Goal: Find specific page/section: Find specific page/section

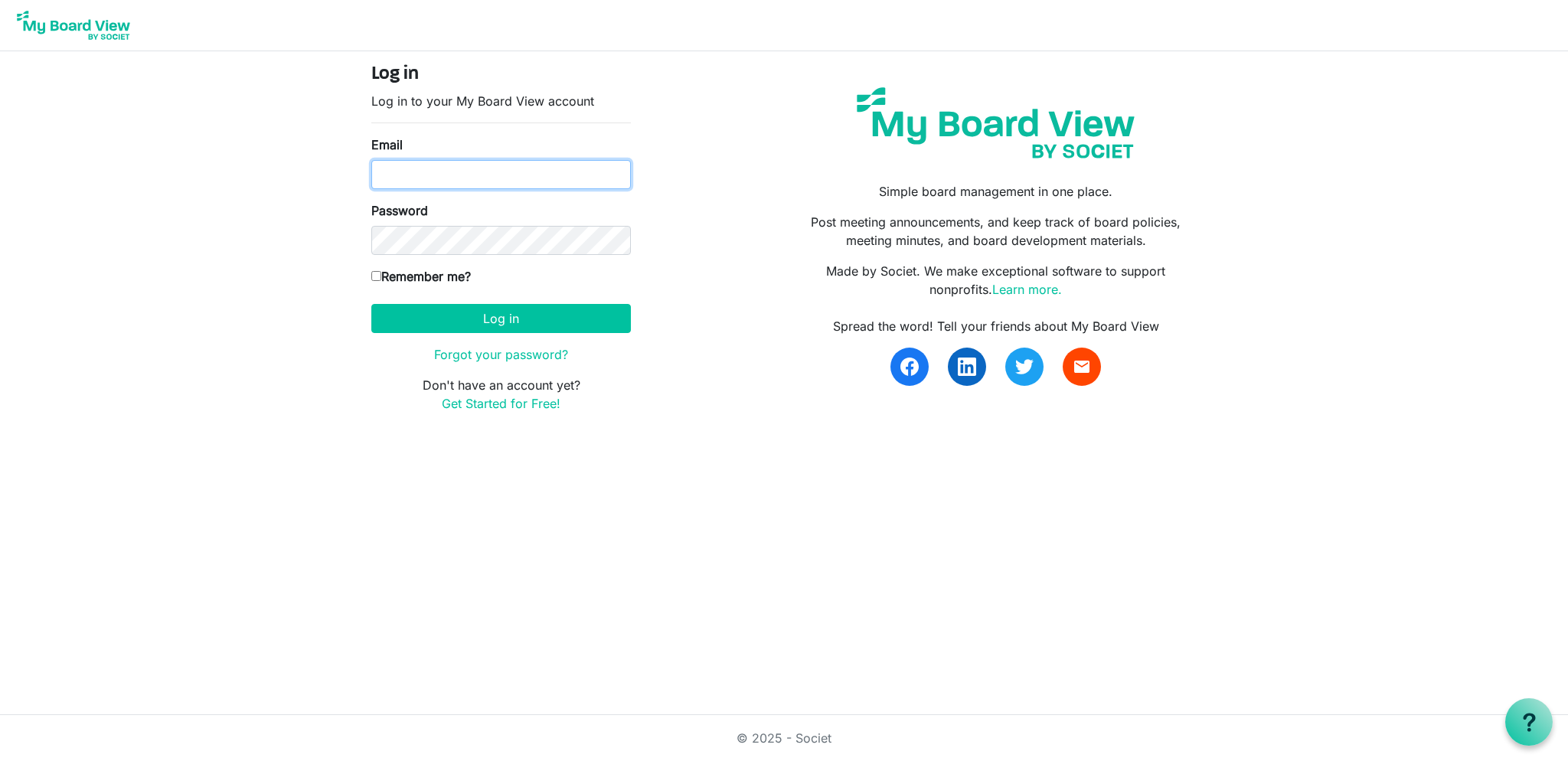
click at [431, 178] on input "Email" at bounding box center [501, 174] width 259 height 29
type input "elee@metrowestcle.org"
click at [372, 304] on button "Log in" at bounding box center [501, 318] width 259 height 29
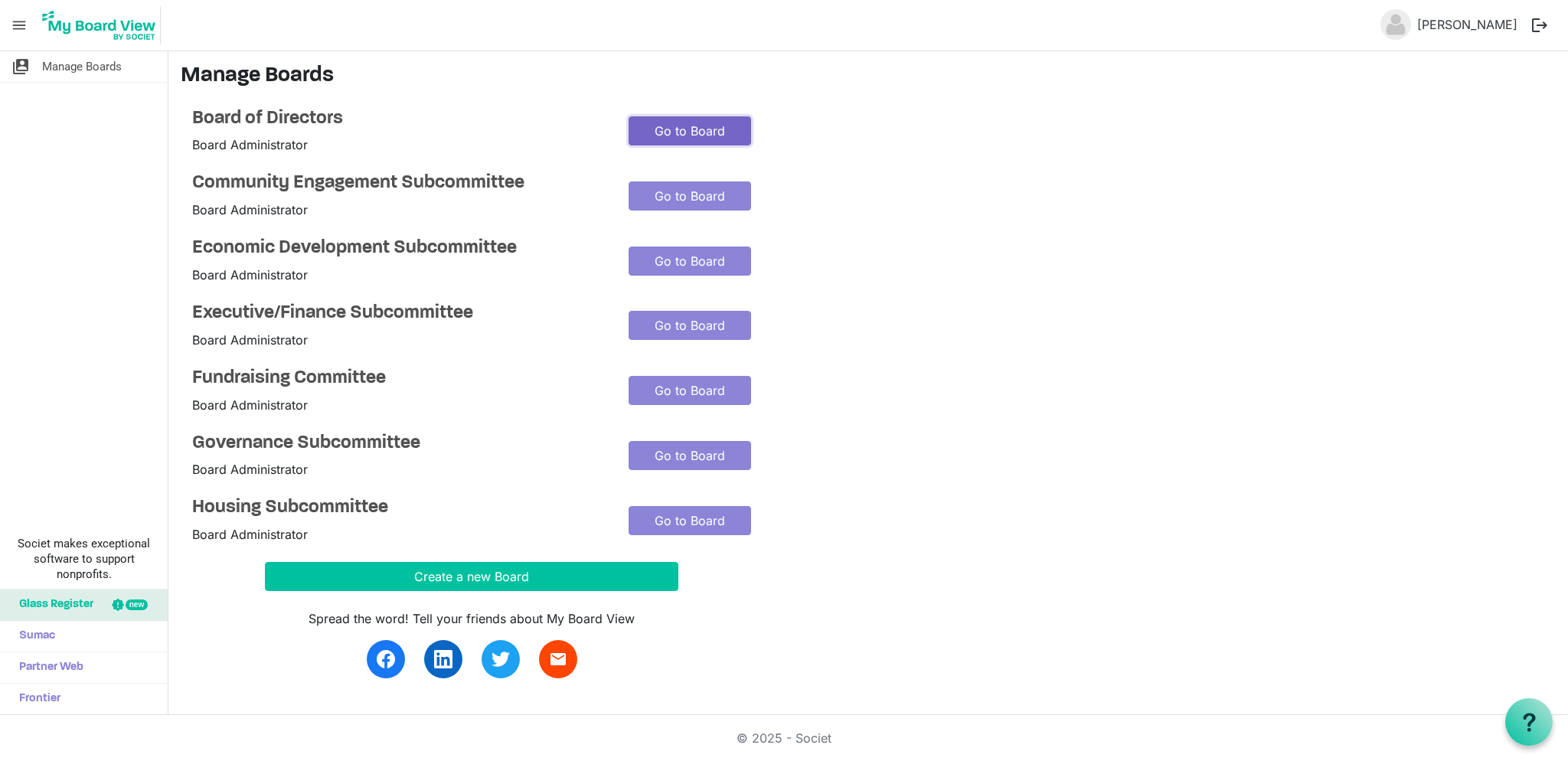
click at [713, 131] on link "Go to Board" at bounding box center [690, 130] width 123 height 29
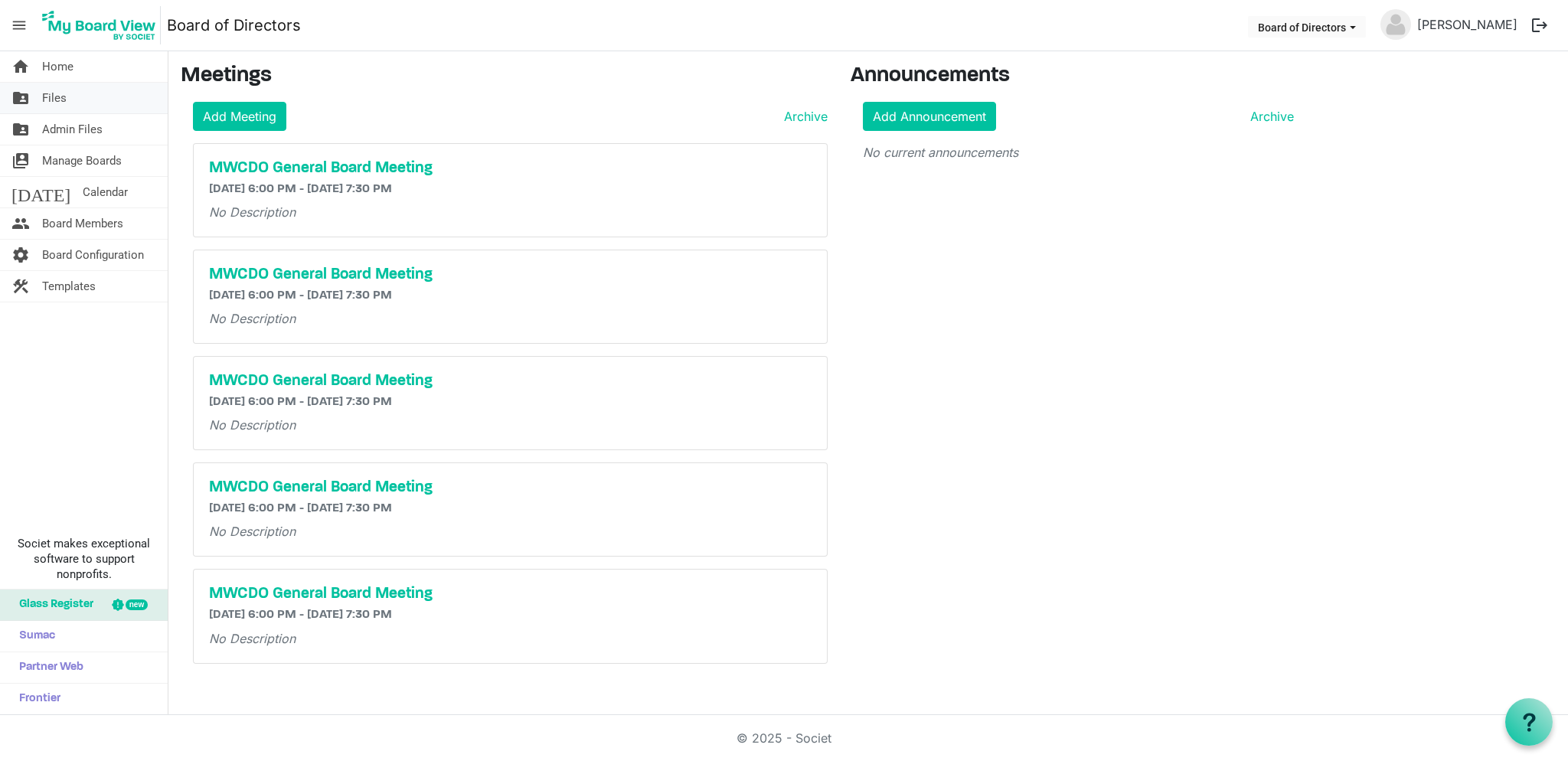
click at [58, 101] on span "Files" at bounding box center [54, 97] width 24 height 31
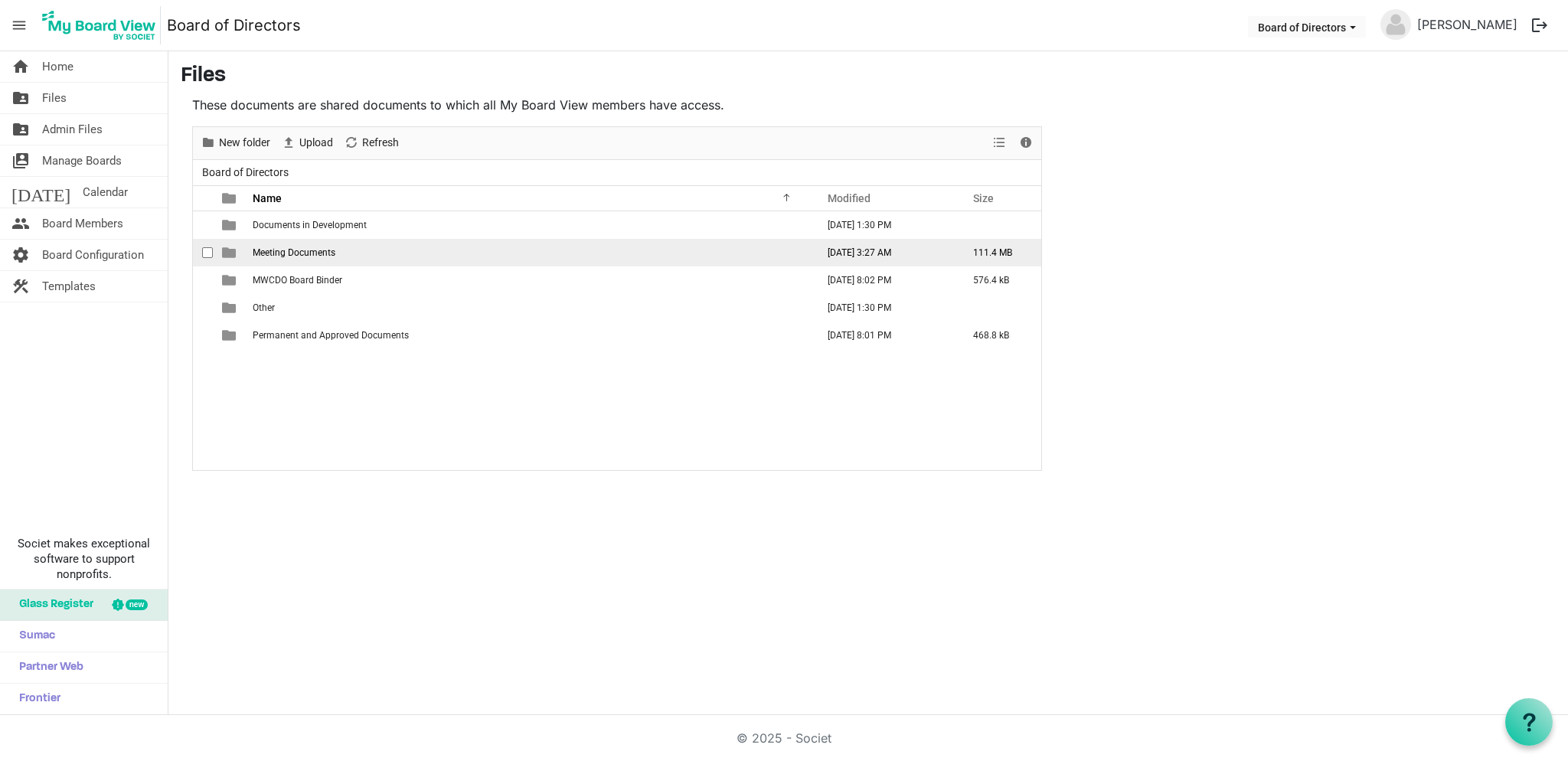
click at [329, 254] on span "Meeting Documents" at bounding box center [294, 253] width 82 height 11
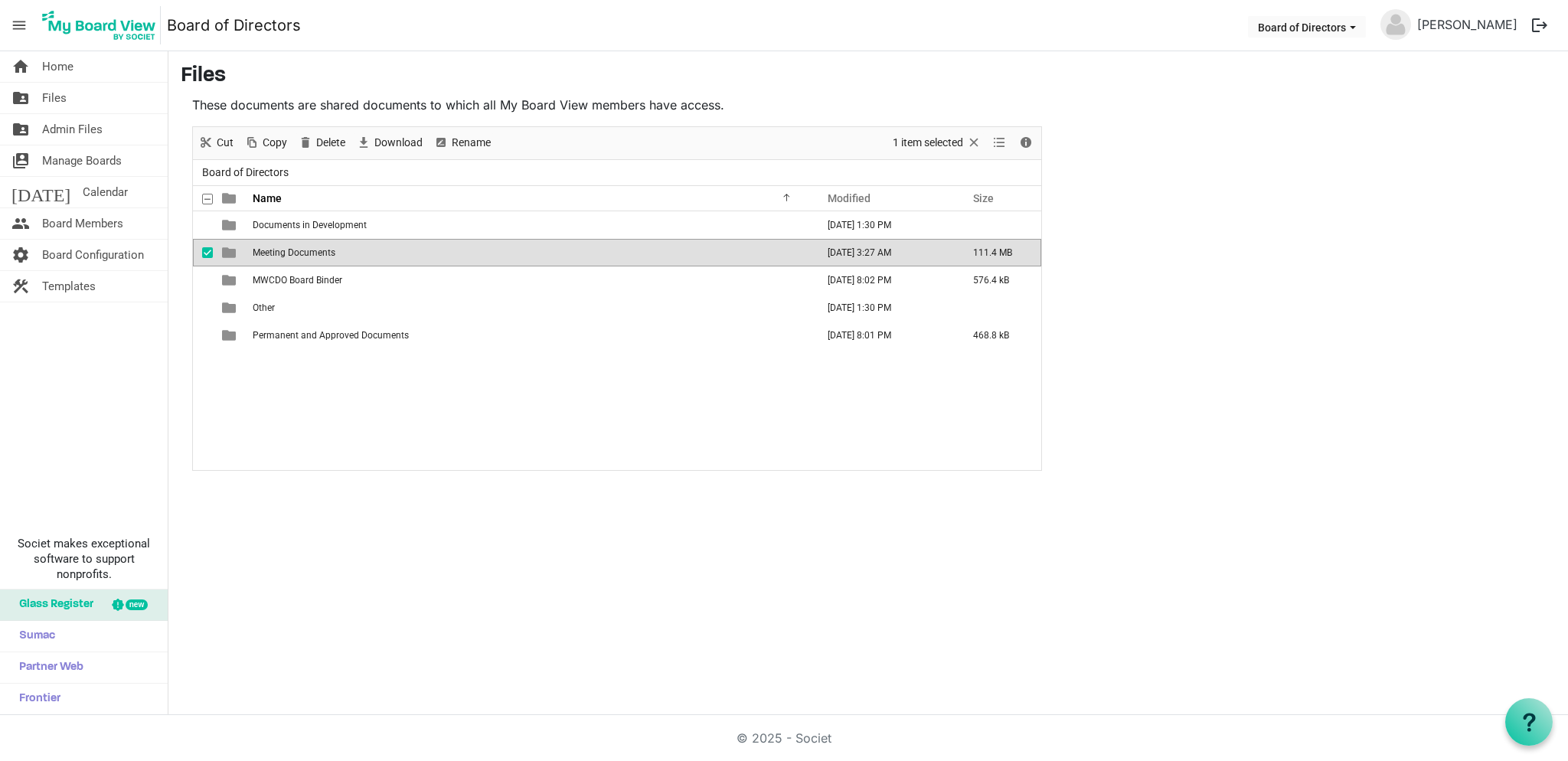
click at [329, 254] on span "Meeting Documents" at bounding box center [294, 253] width 82 height 11
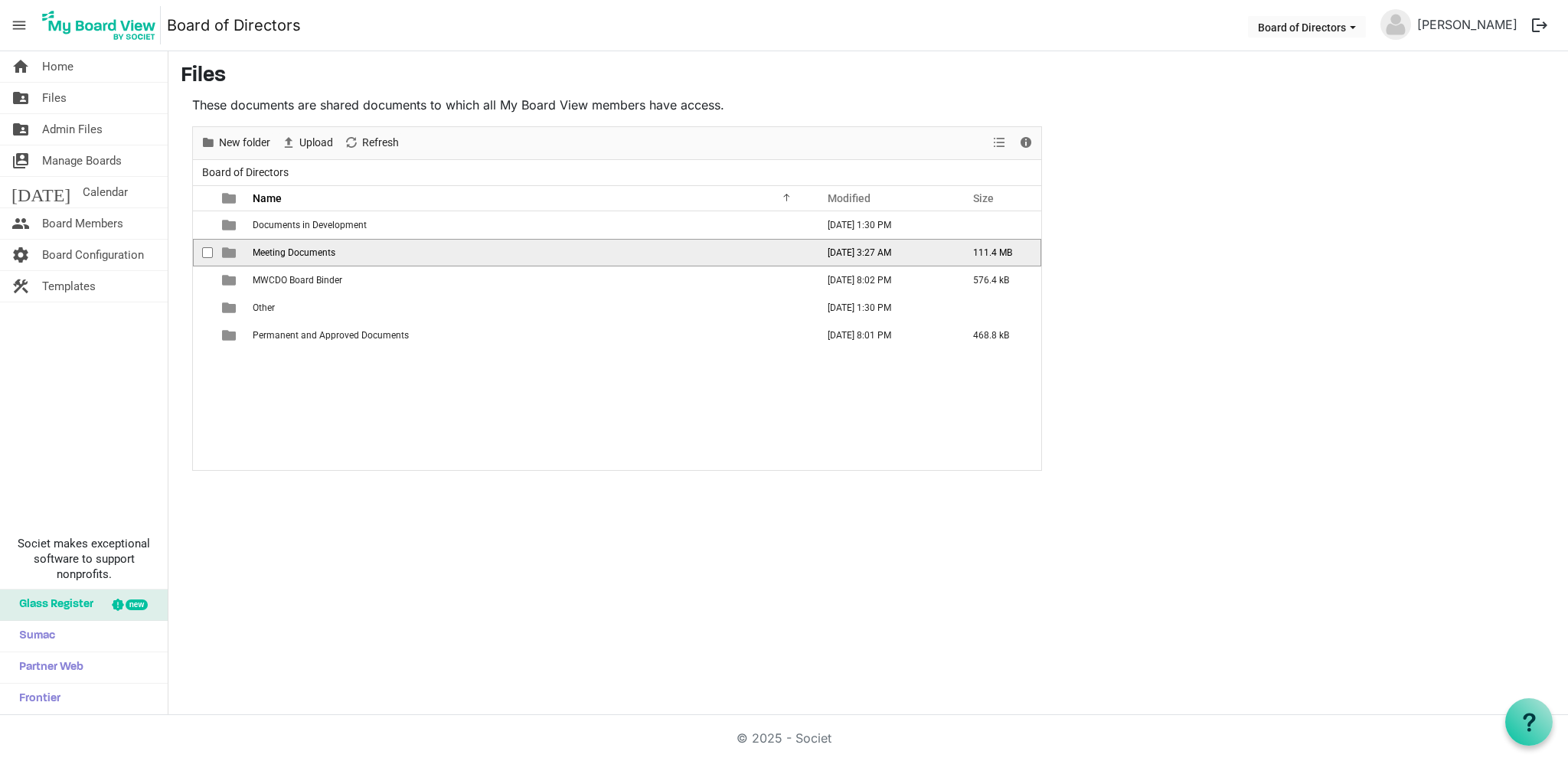
click at [329, 254] on span "Meeting Documents" at bounding box center [294, 253] width 82 height 11
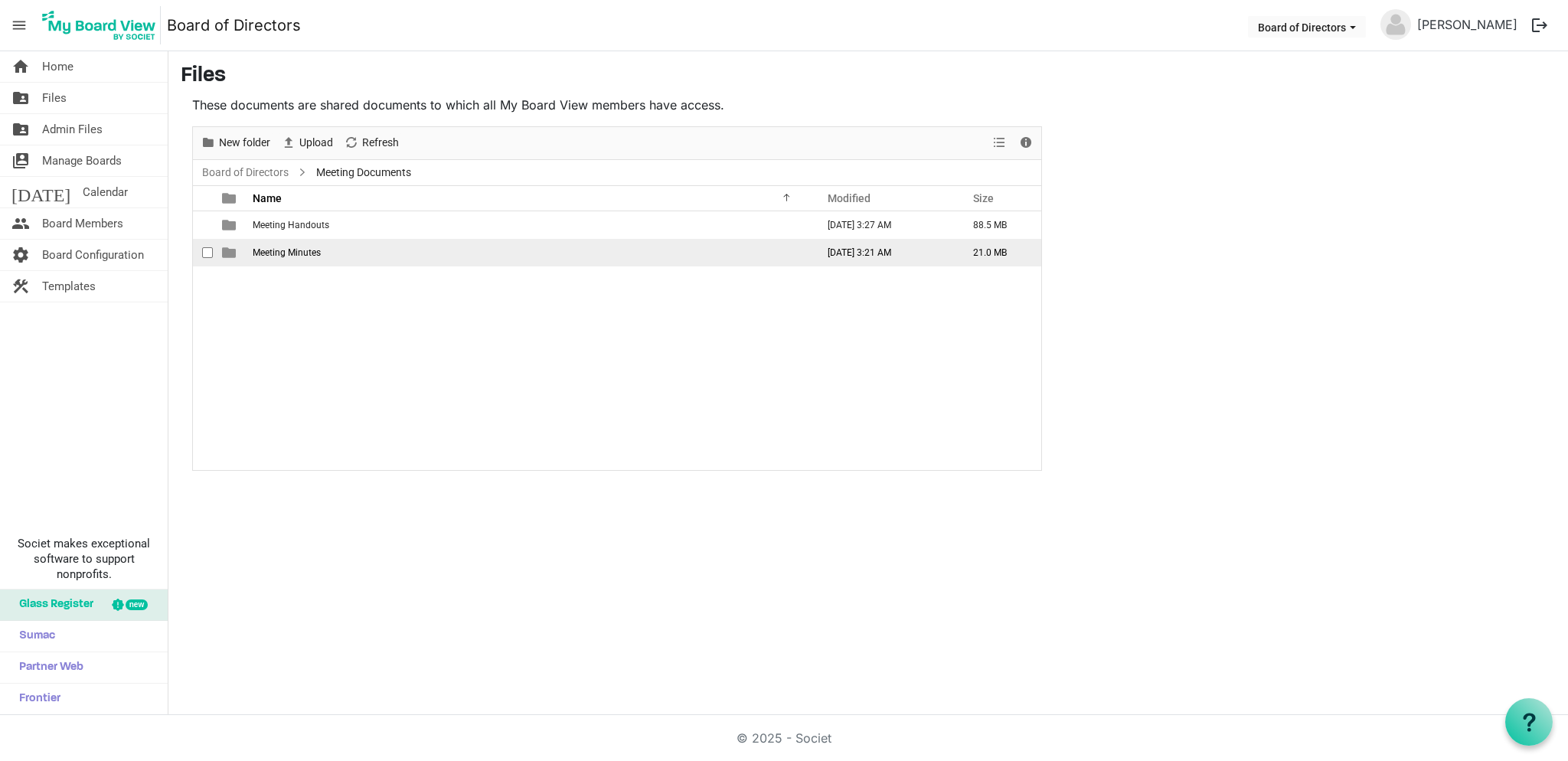
click at [329, 254] on td "Meeting Minutes" at bounding box center [529, 252] width 563 height 27
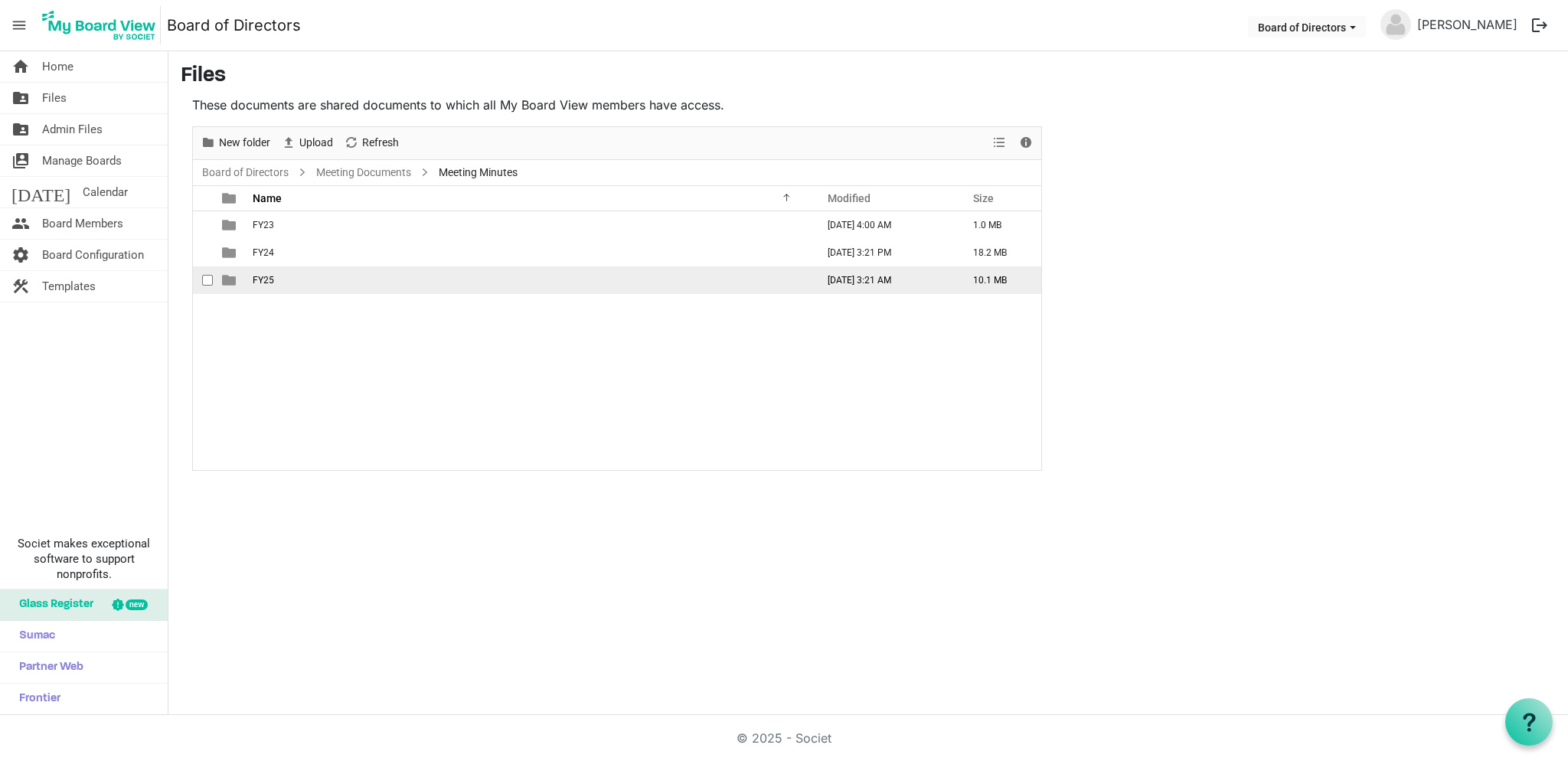
click at [306, 278] on td "FY25" at bounding box center [529, 280] width 563 height 27
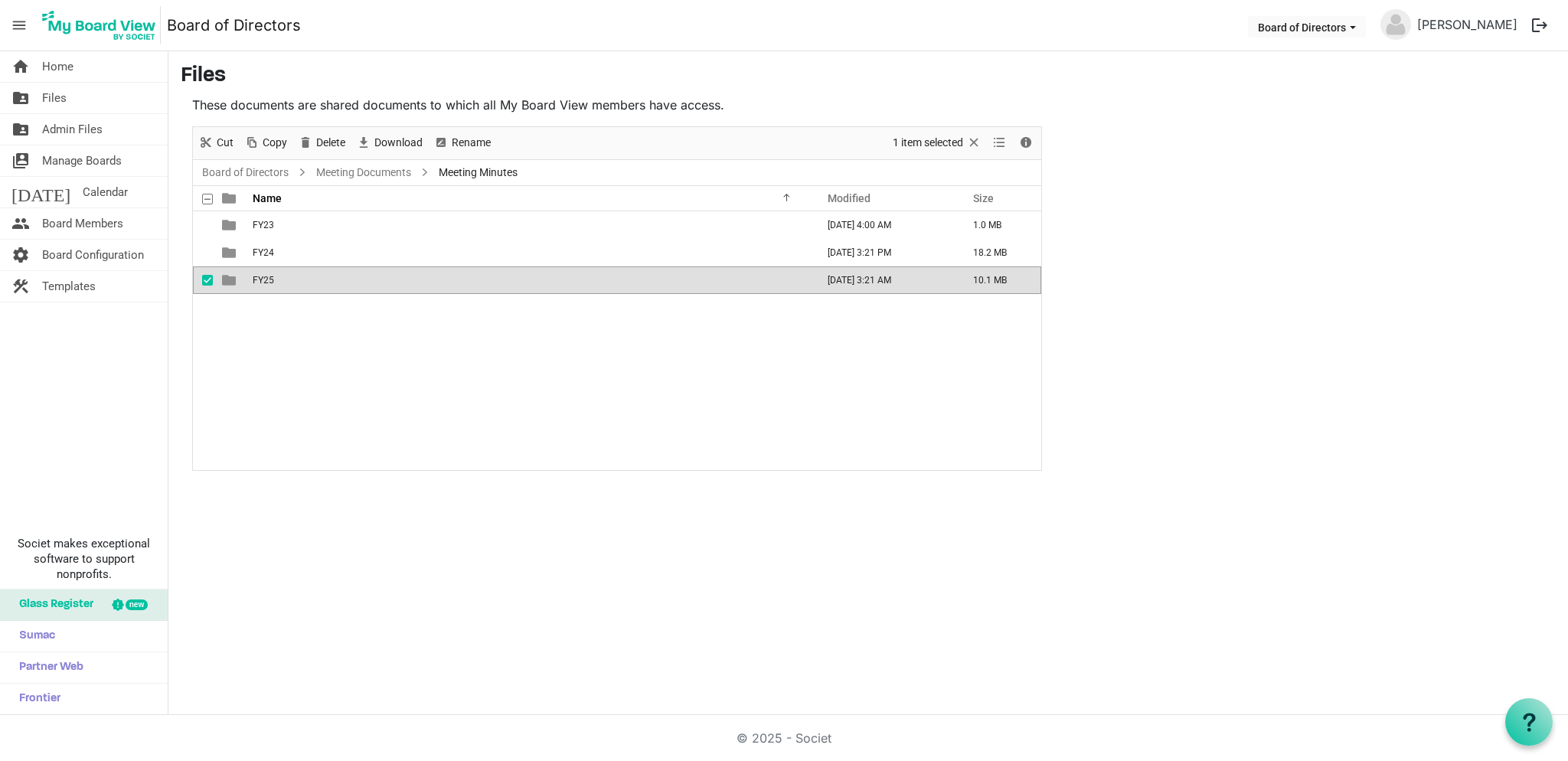
click at [306, 278] on td "FY25" at bounding box center [529, 280] width 563 height 27
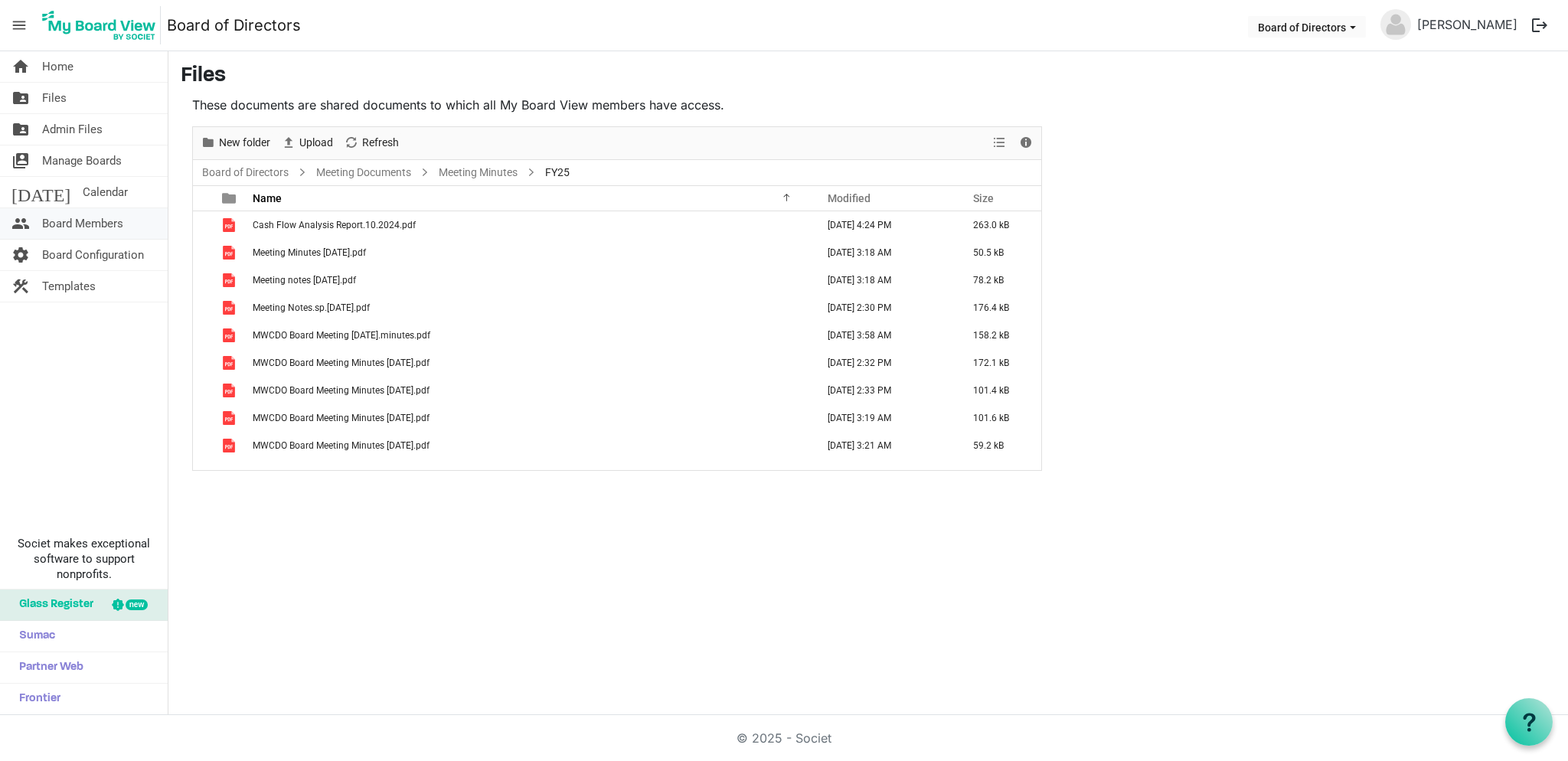
click at [62, 223] on span "Board Members" at bounding box center [82, 223] width 81 height 31
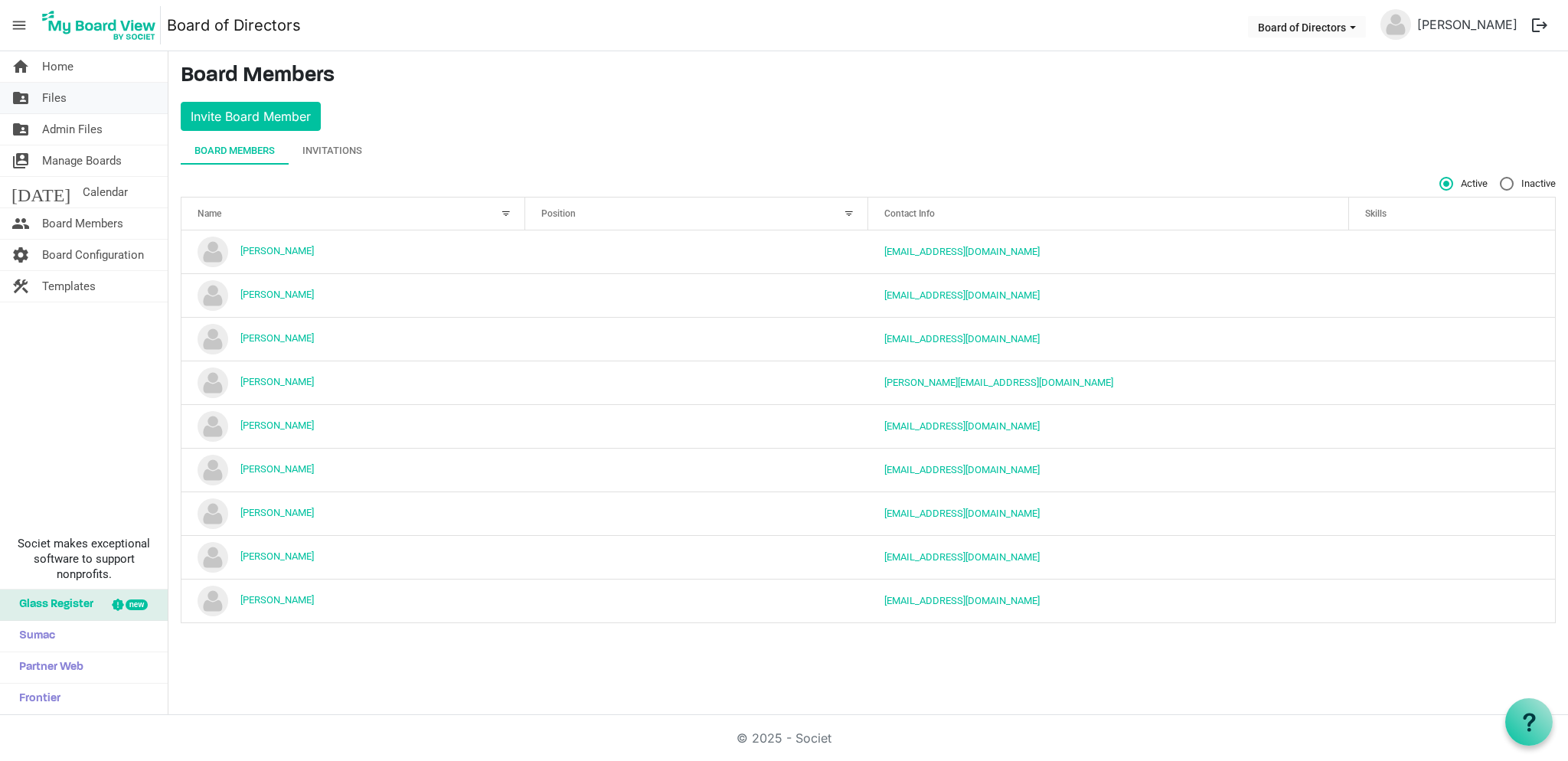
click at [54, 98] on span "Files" at bounding box center [54, 97] width 24 height 31
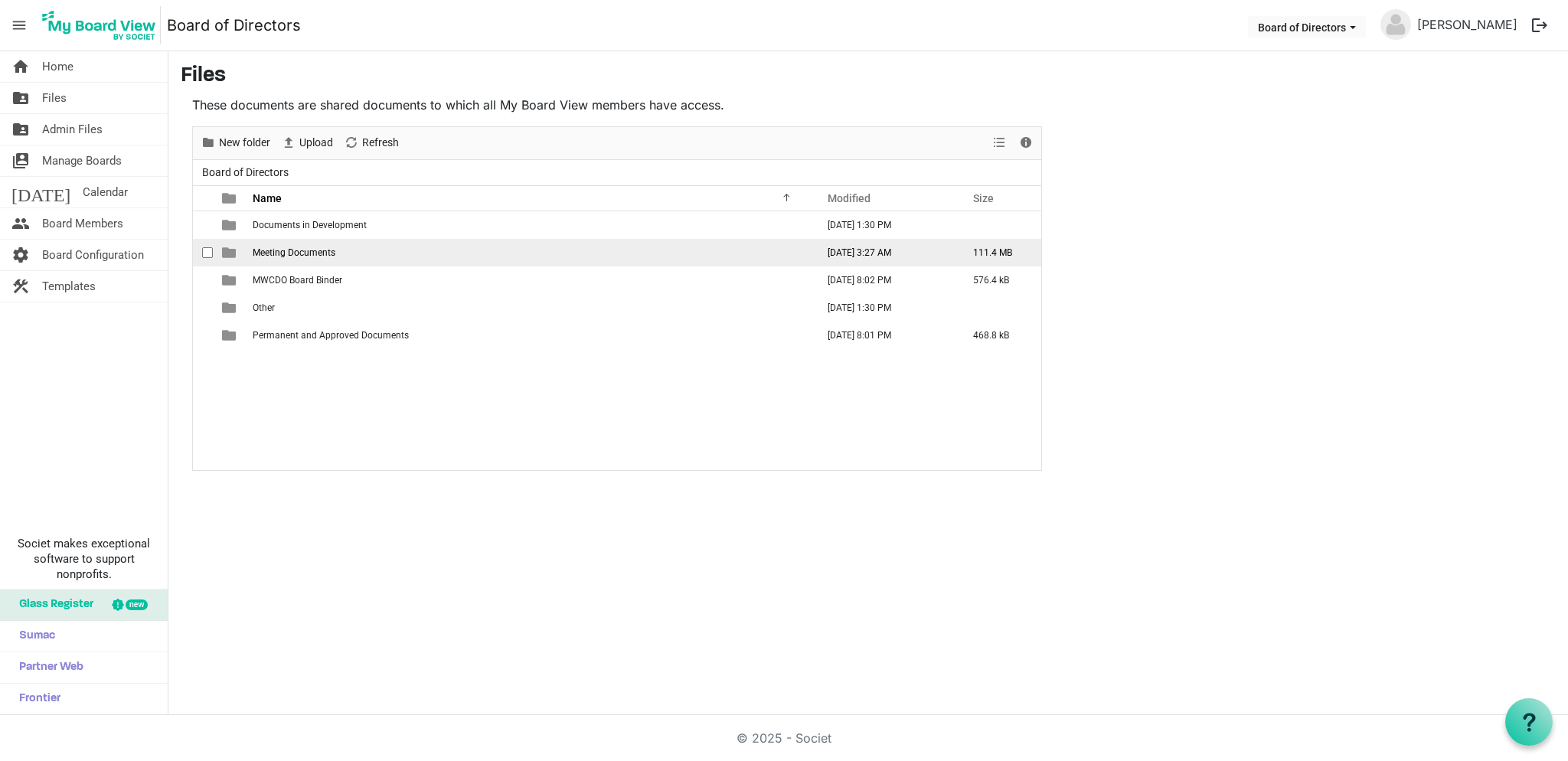
click at [306, 251] on span "Meeting Documents" at bounding box center [294, 253] width 82 height 11
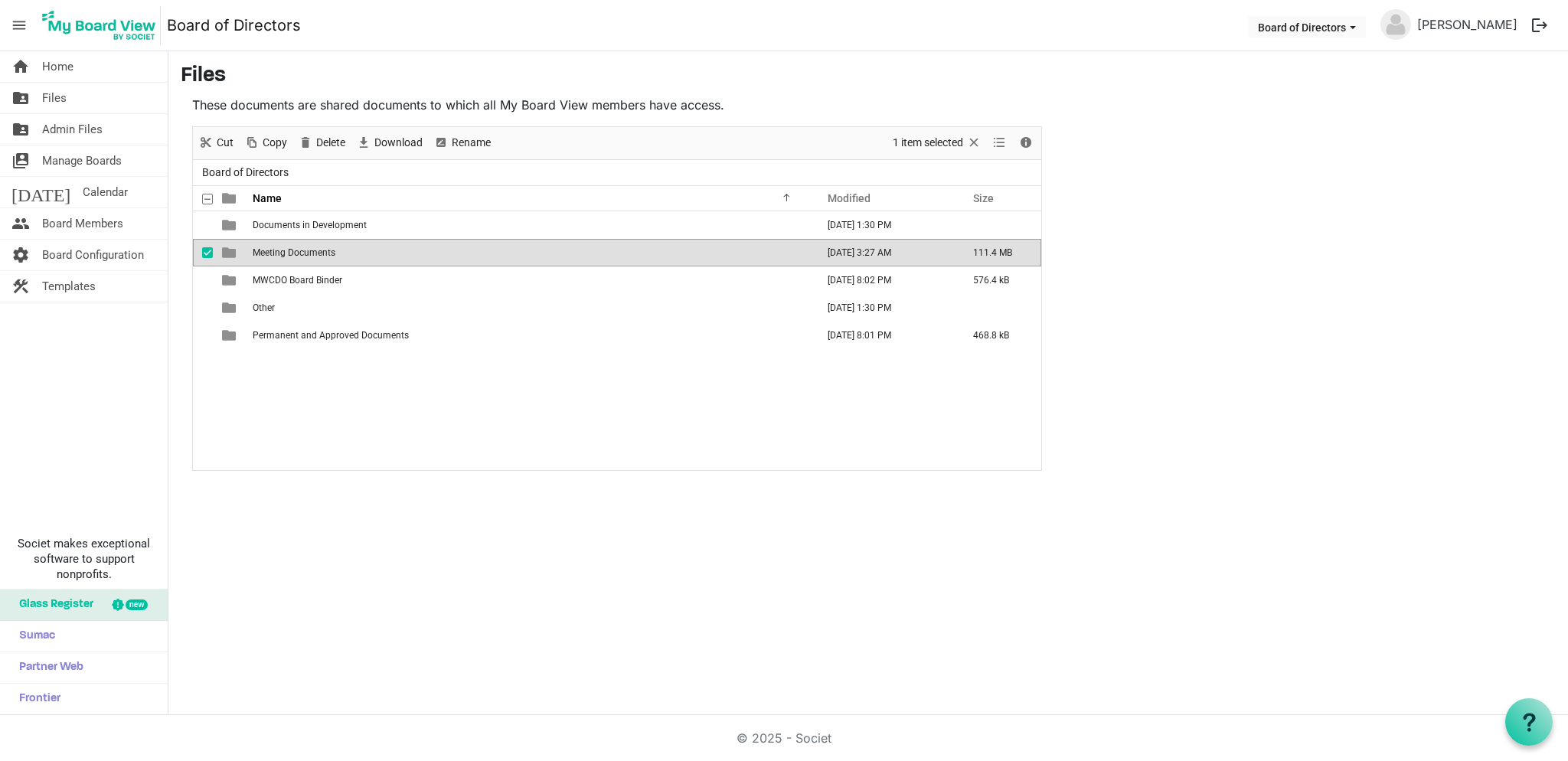
click at [306, 251] on span "Meeting Documents" at bounding box center [294, 253] width 82 height 11
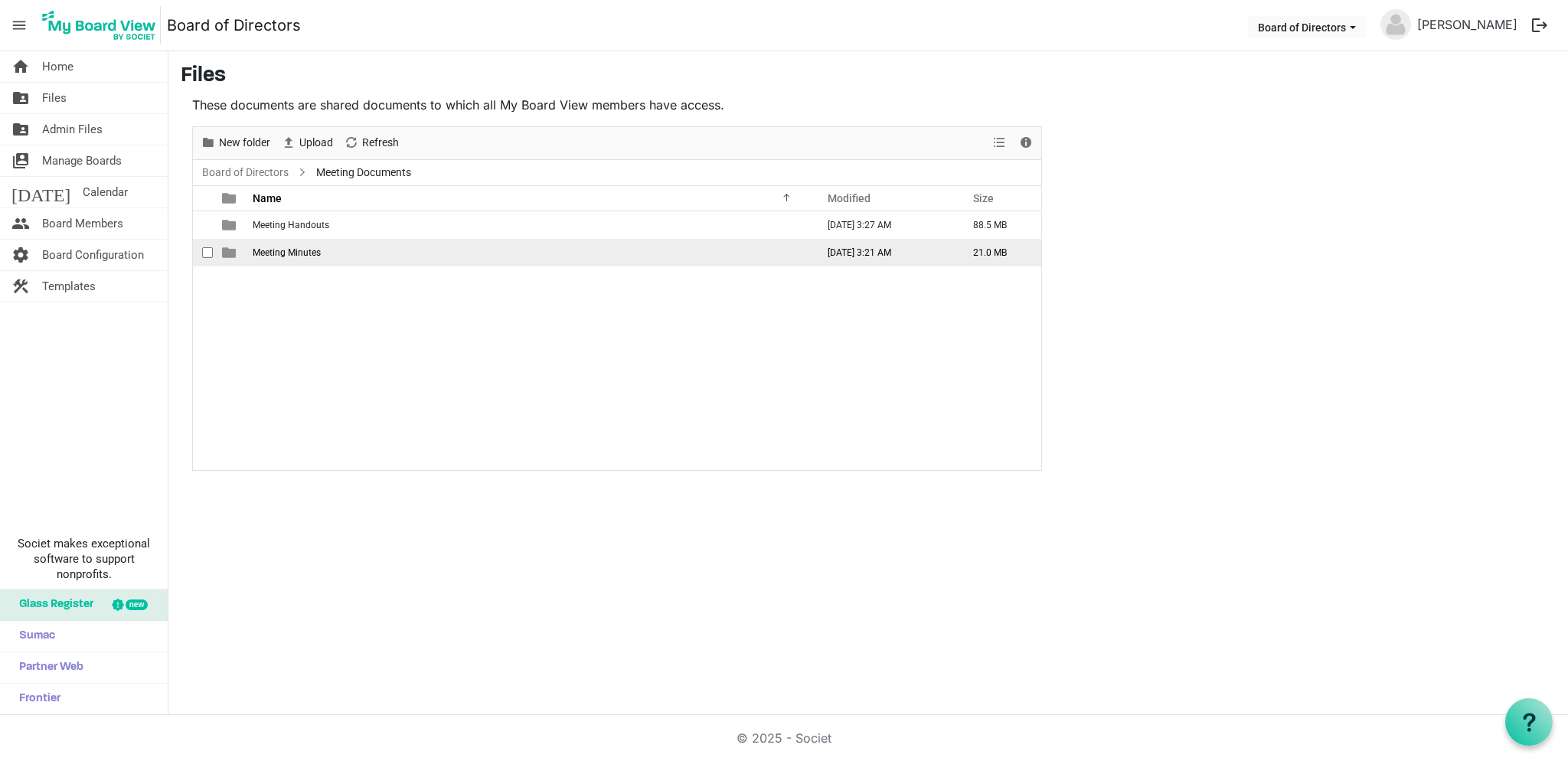
click at [306, 250] on span "Meeting Minutes" at bounding box center [287, 253] width 68 height 11
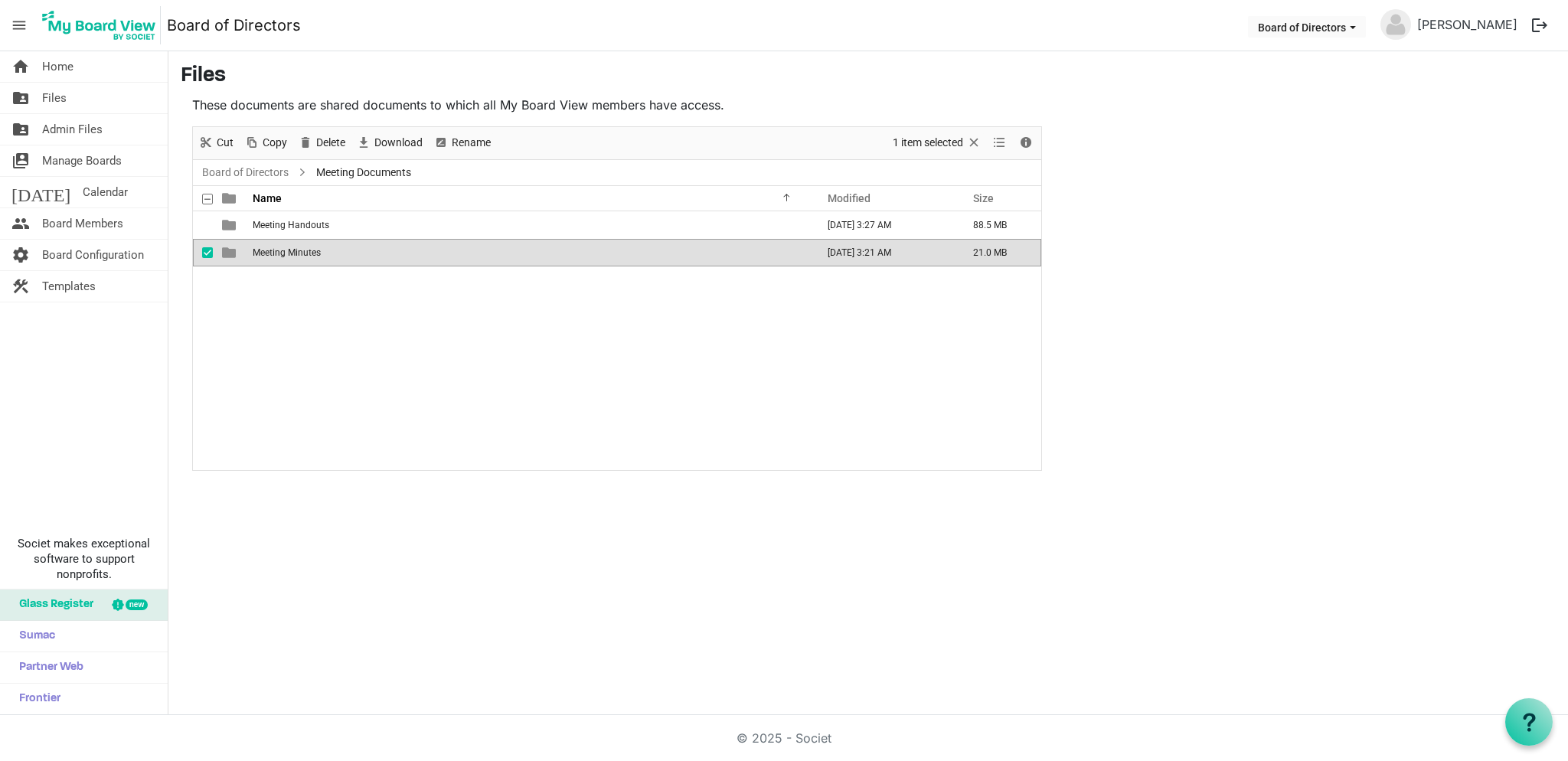
click at [306, 250] on span "Meeting Minutes" at bounding box center [287, 253] width 68 height 11
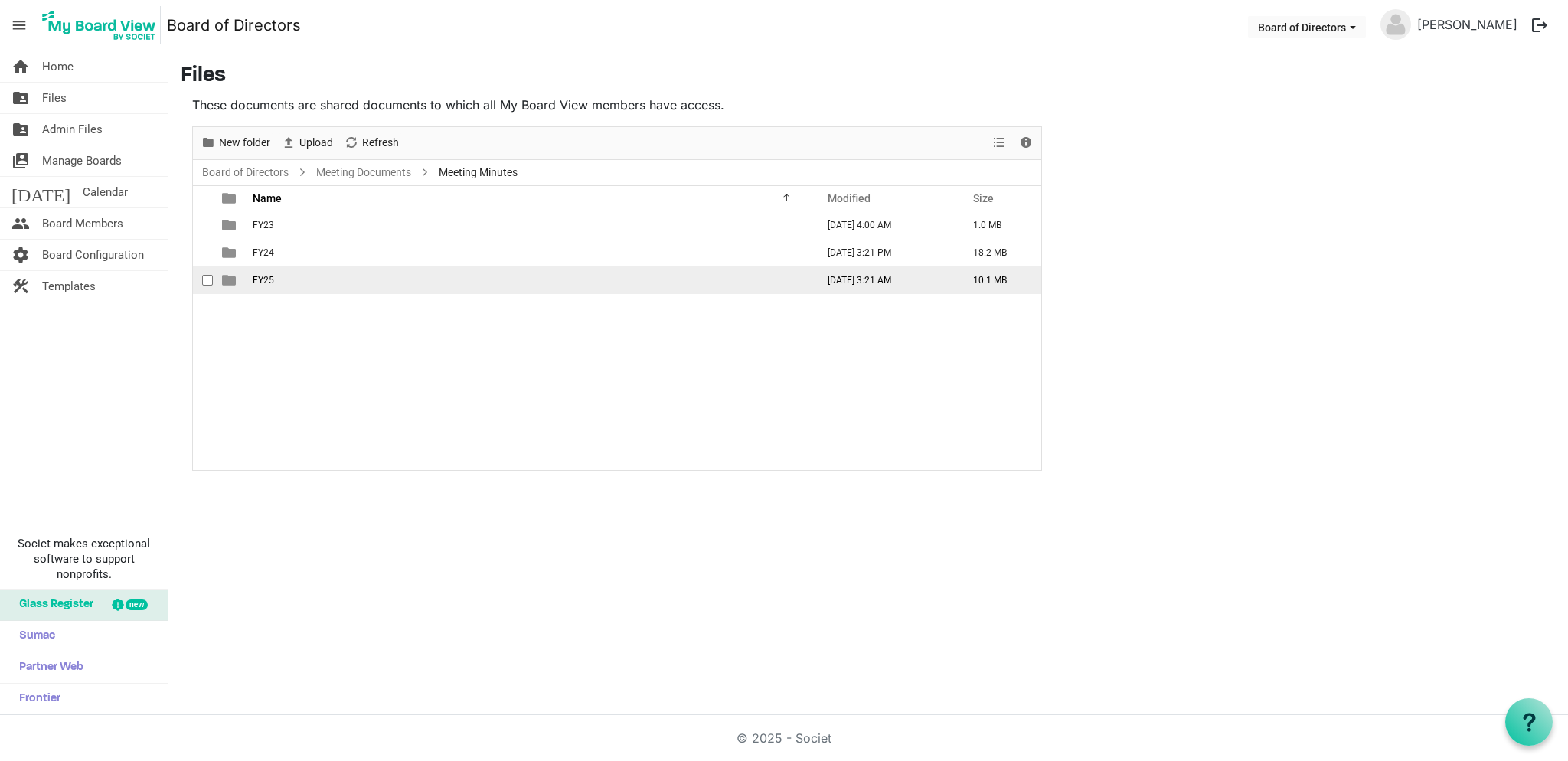
click at [302, 283] on td "FY25" at bounding box center [529, 280] width 563 height 27
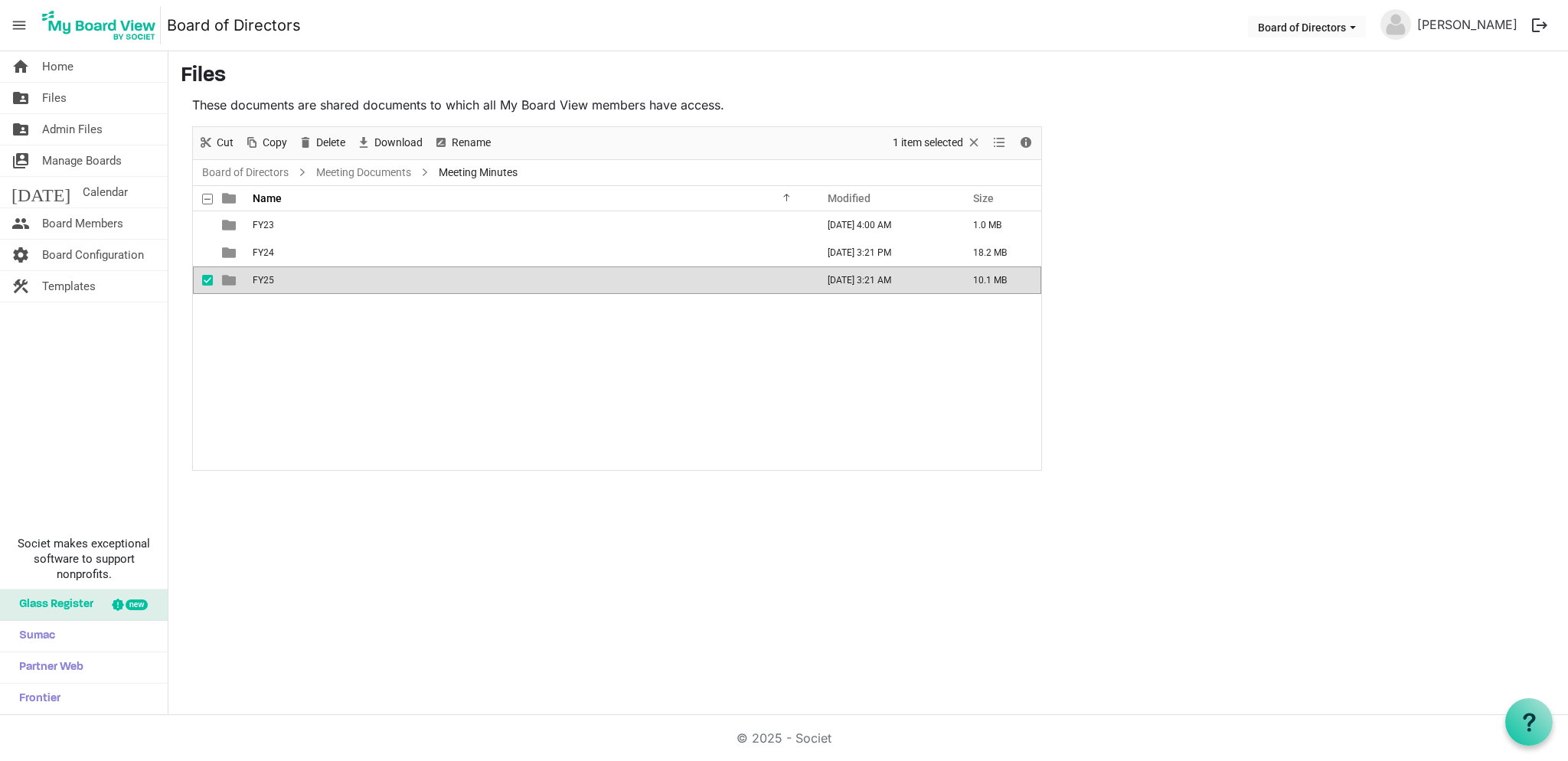
click at [302, 283] on td "FY25" at bounding box center [529, 280] width 563 height 27
